Goal: Book appointment/travel/reservation

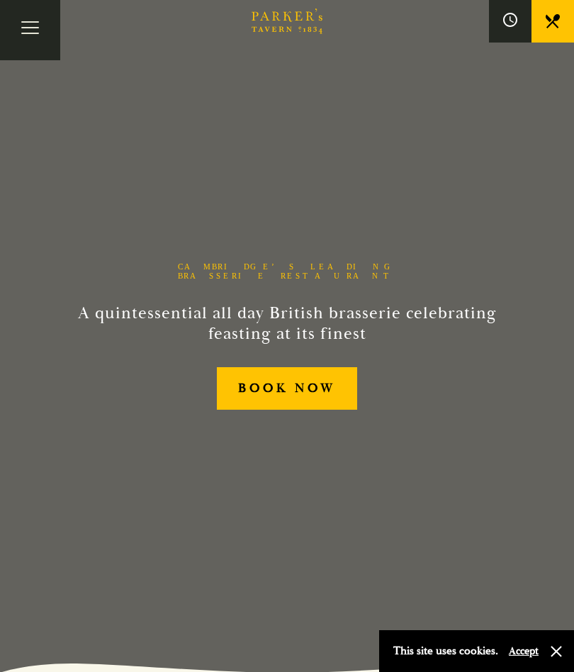
click at [323, 504] on div "Cambridge’s Leading Brasserie Restaurant A quintessential all day British brass…" at bounding box center [287, 336] width 567 height 672
click at [299, 387] on link "BOOK NOW" at bounding box center [287, 388] width 141 height 43
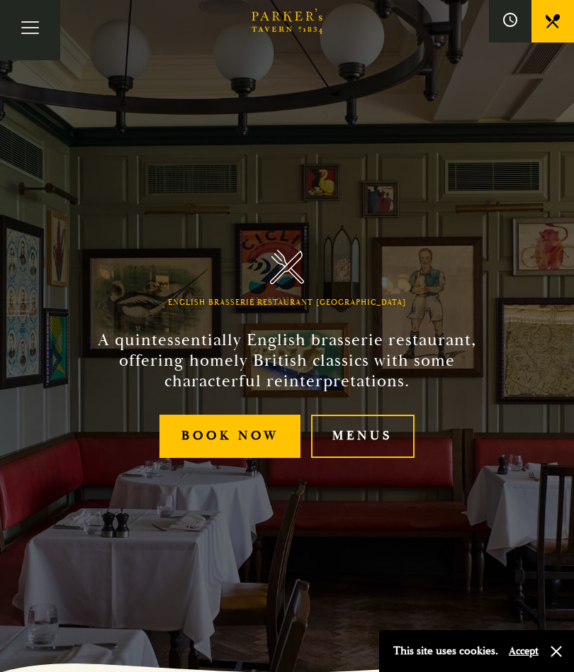
click at [368, 445] on link "Menus" at bounding box center [363, 436] width 104 height 43
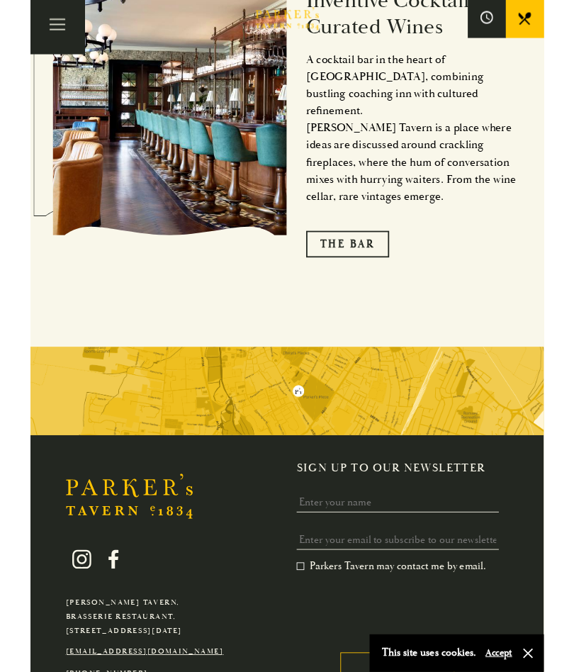
scroll to position [2313, 0]
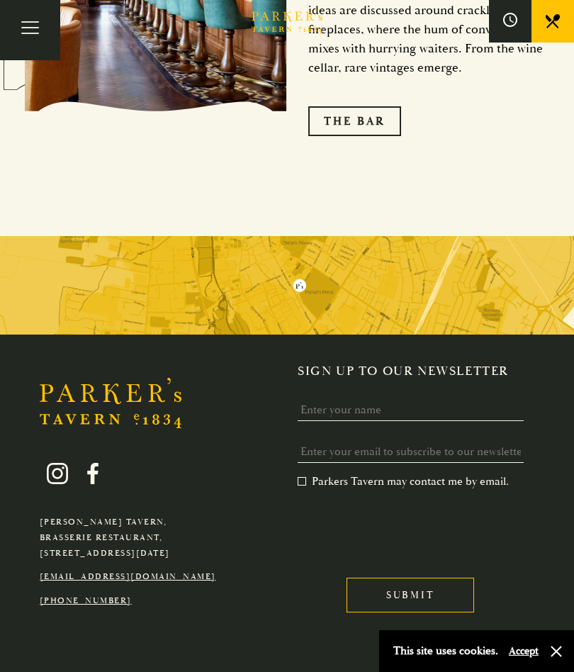
click at [89, 596] on link "[PHONE_NUMBER]" at bounding box center [86, 601] width 92 height 11
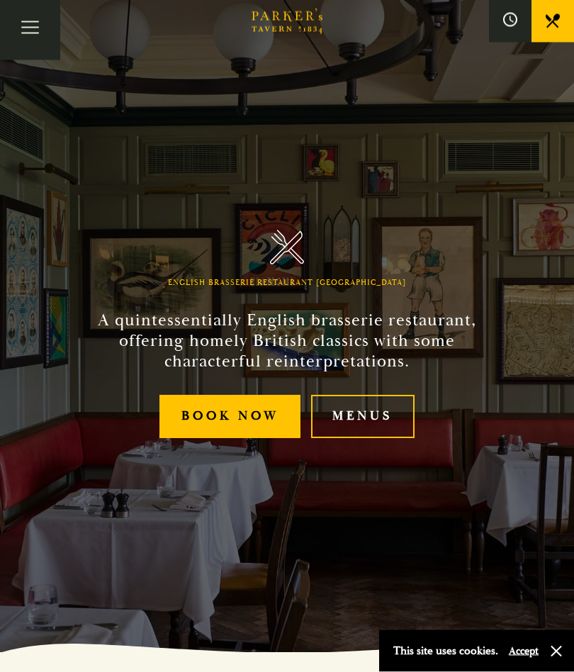
scroll to position [0, 0]
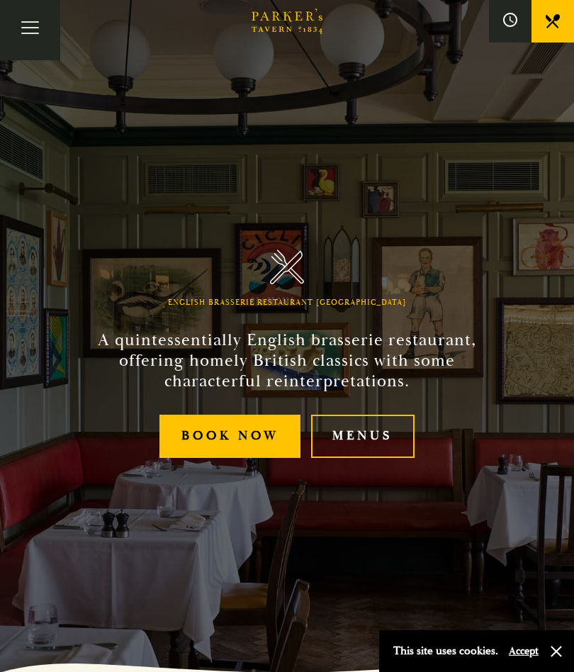
click at [30, 35] on button "Toggle navigation" at bounding box center [30, 30] width 60 height 60
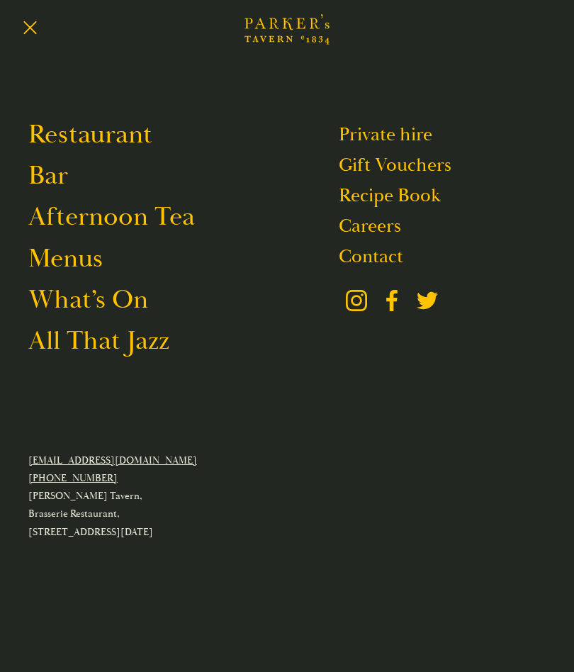
click at [154, 226] on link "Afternoon Tea" at bounding box center [111, 216] width 167 height 33
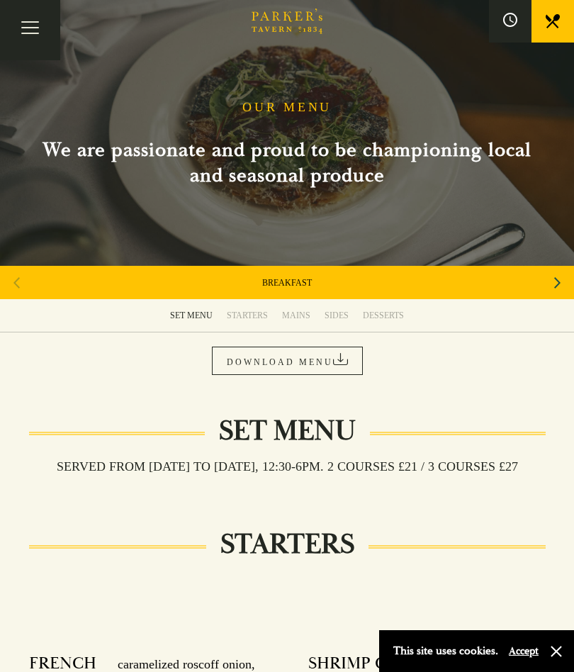
click at [555, 280] on icon "Next slide" at bounding box center [557, 282] width 6 height 31
click at [552, 283] on div "Next slide" at bounding box center [557, 282] width 19 height 31
click at [23, 295] on div "Previous slide" at bounding box center [16, 282] width 19 height 31
click at [289, 286] on link "AFTERNOON TEA" at bounding box center [287, 282] width 71 height 11
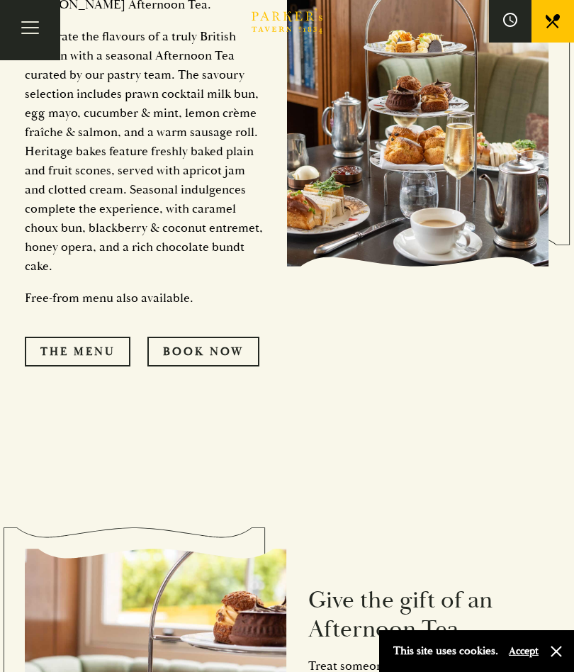
scroll to position [901, 0]
